Goal: Information Seeking & Learning: Find specific fact

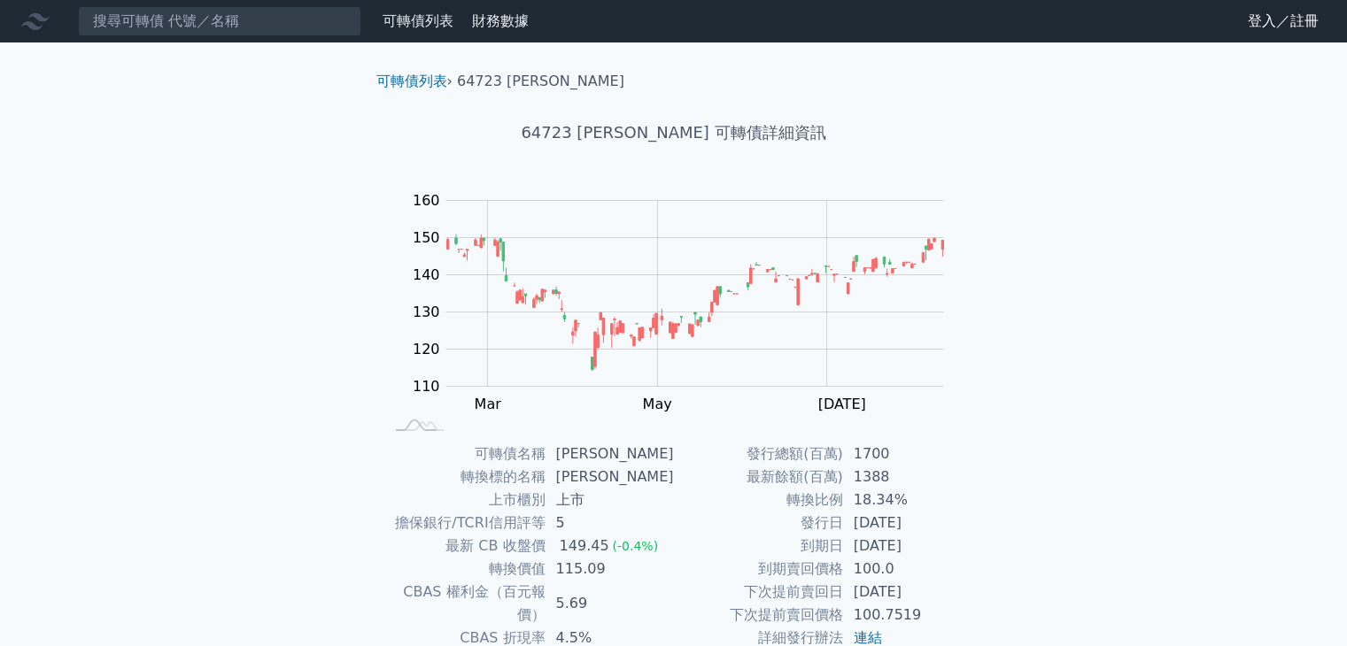
scroll to position [174, 0]
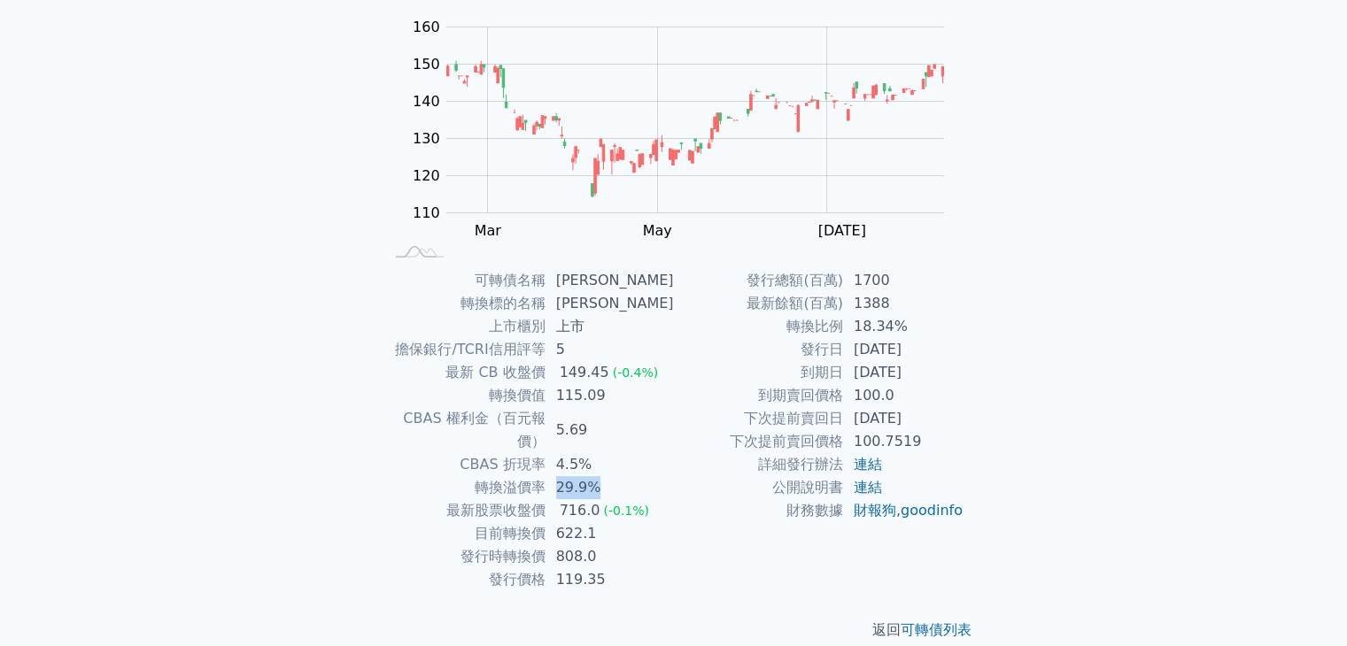
drag, startPoint x: 563, startPoint y: 460, endPoint x: 629, endPoint y: 462, distance: 66.4
click at [629, 476] on td "29.9%" at bounding box center [609, 487] width 128 height 23
click at [636, 412] on td "5.69" at bounding box center [609, 430] width 128 height 46
drag, startPoint x: 559, startPoint y: 394, endPoint x: 627, endPoint y: 388, distance: 68.5
click at [627, 388] on td "115.09" at bounding box center [609, 395] width 128 height 23
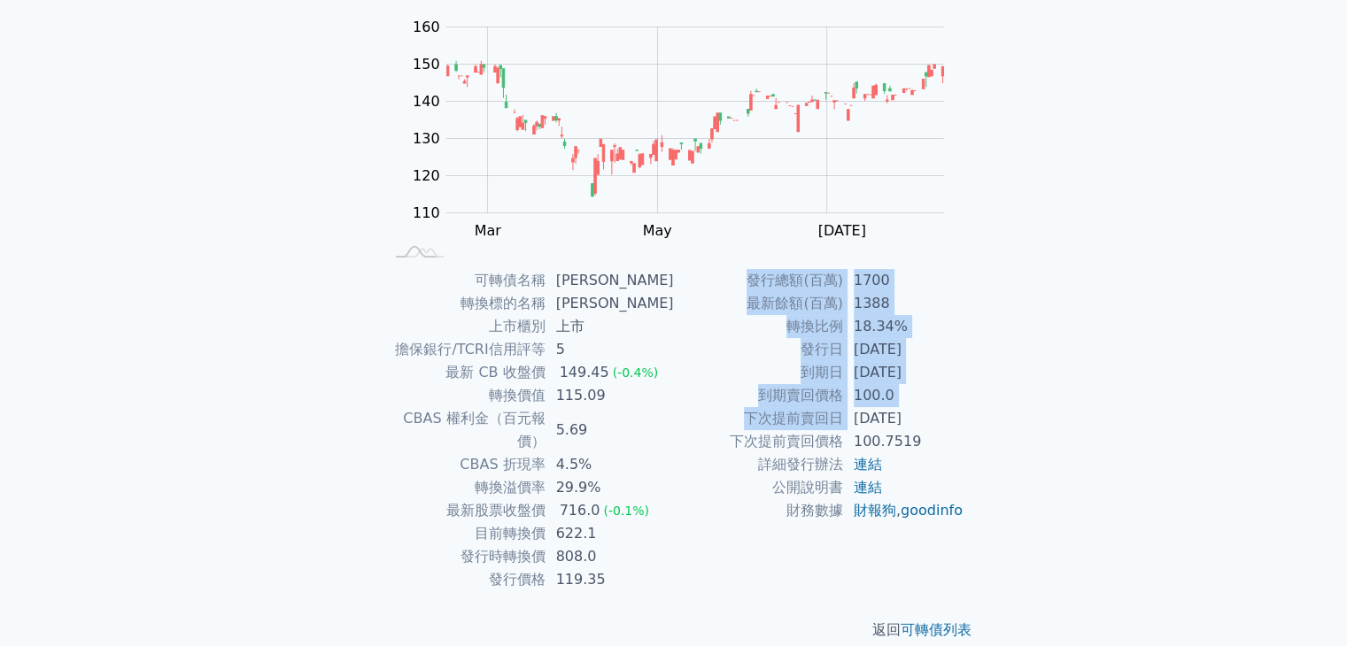
drag, startPoint x: 857, startPoint y: 416, endPoint x: 969, endPoint y: 418, distance: 112.5
click at [969, 418] on div "可轉債名稱 [PERSON_NAME] 轉換標的名稱 保瑞 上市櫃別 上市 擔保銀行/TCRI信用評等 5 最新 CB 收盤價 149.45 (-0.4%) …" at bounding box center [673, 430] width 623 height 322
click at [988, 402] on div "可轉債列表 › 64723 [PERSON_NAME] 64723 保瑞三 可轉債詳細資訊 Zoom Out 110 90 100 110 120 130 1…" at bounding box center [674, 269] width 680 height 800
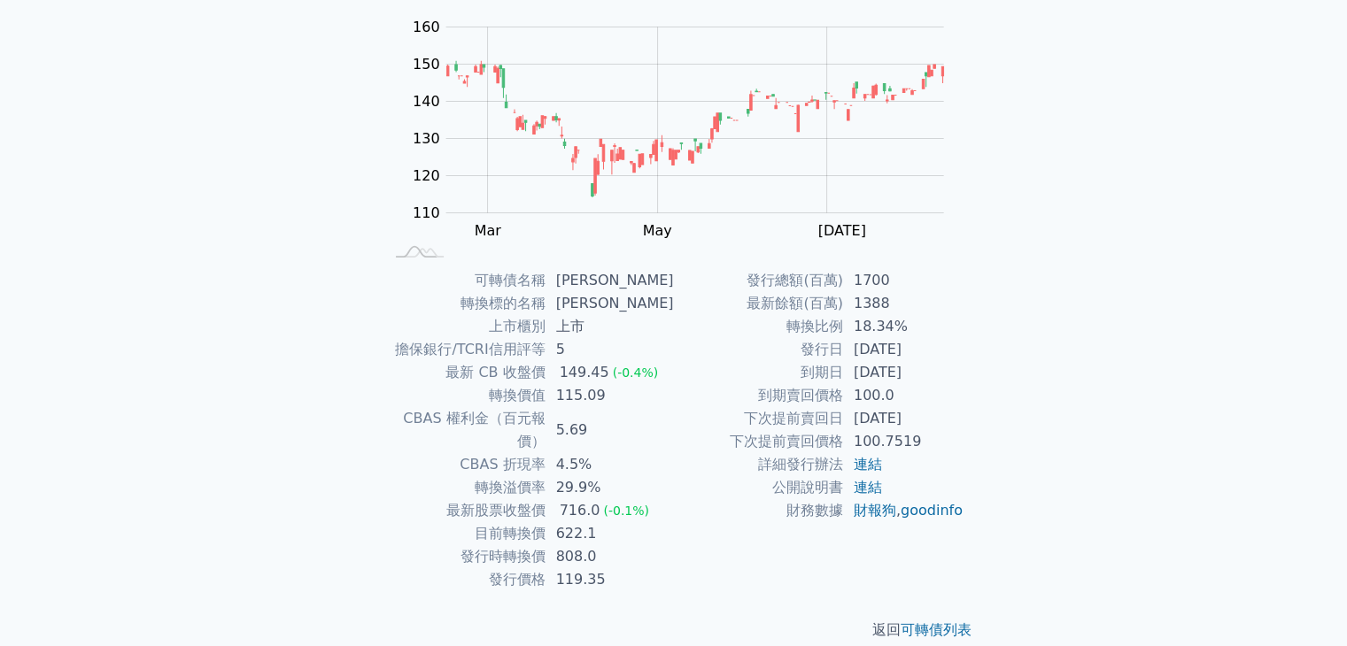
click at [954, 375] on td "[DATE]" at bounding box center [903, 372] width 121 height 23
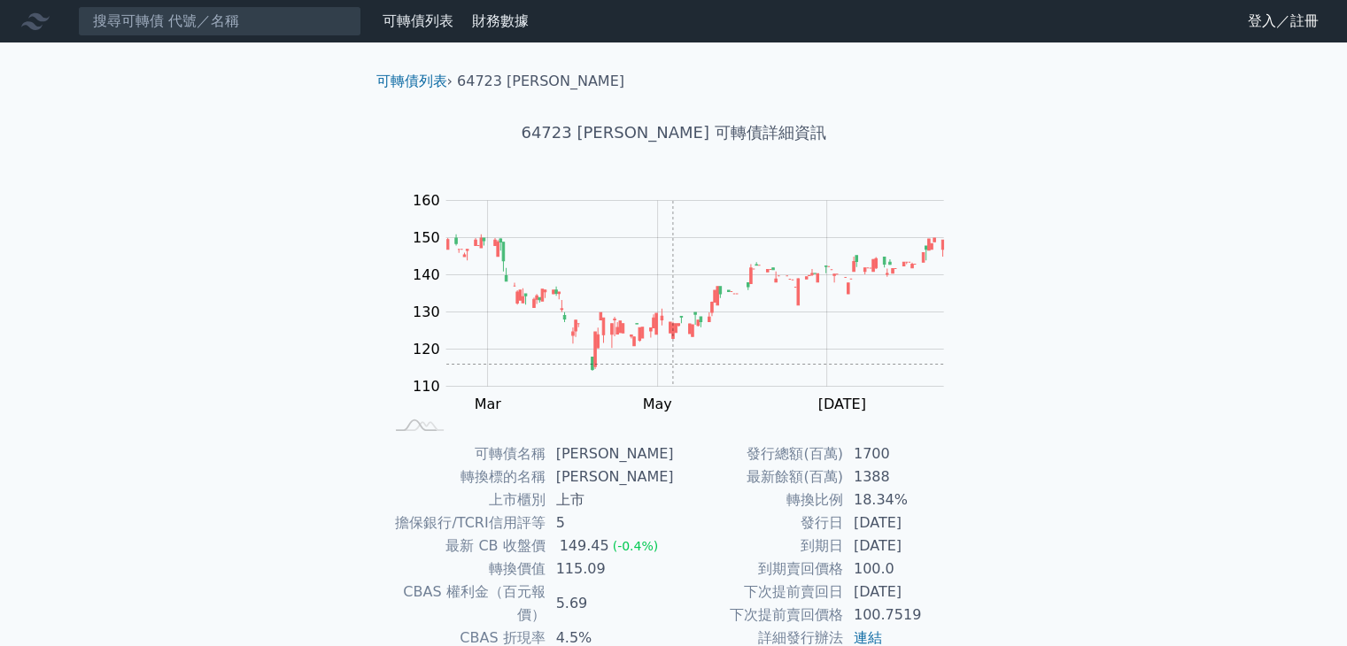
scroll to position [0, 0]
